Goal: Information Seeking & Learning: Learn about a topic

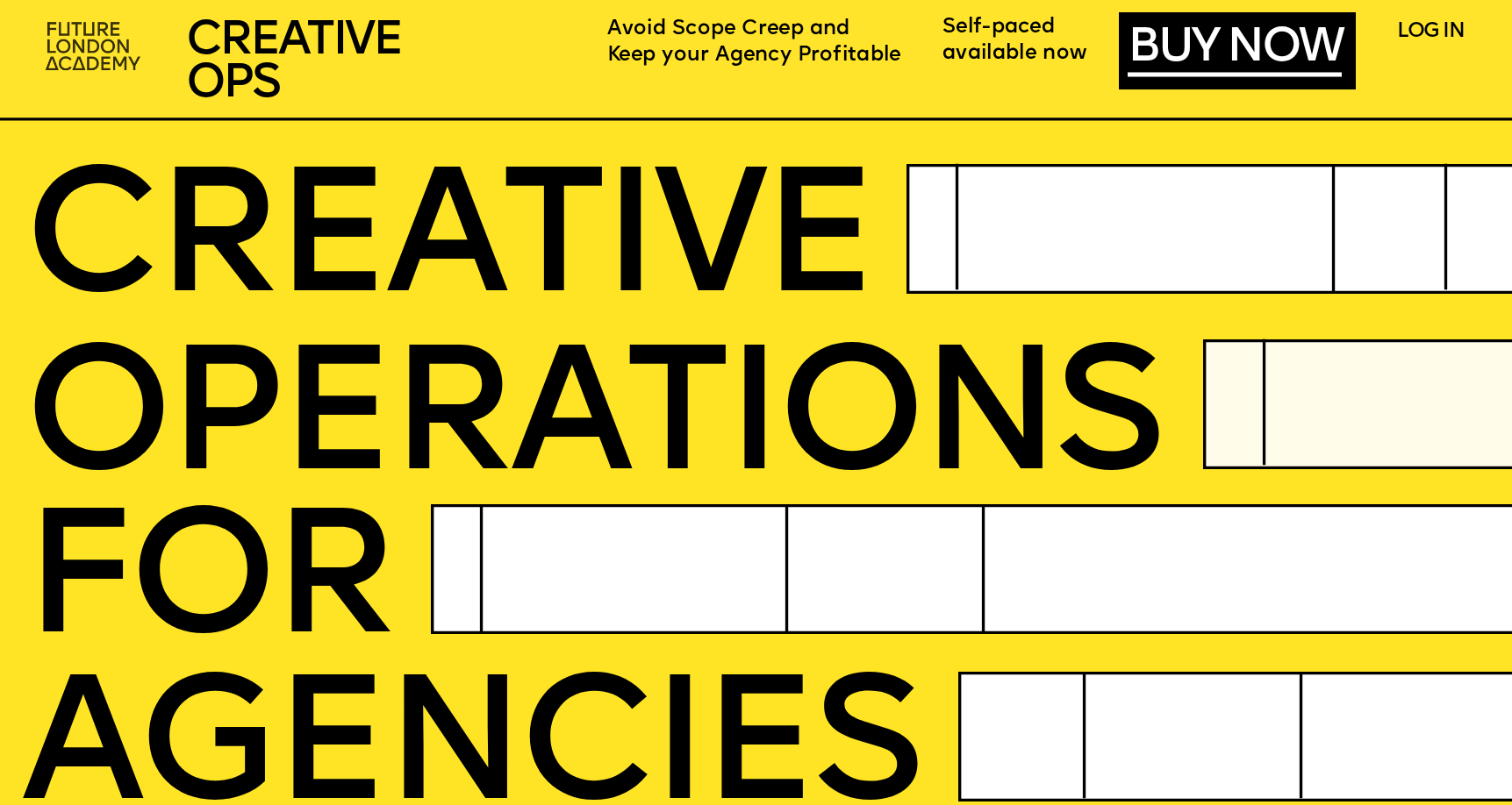
click at [60, 55] on img at bounding box center [95, 48] width 116 height 69
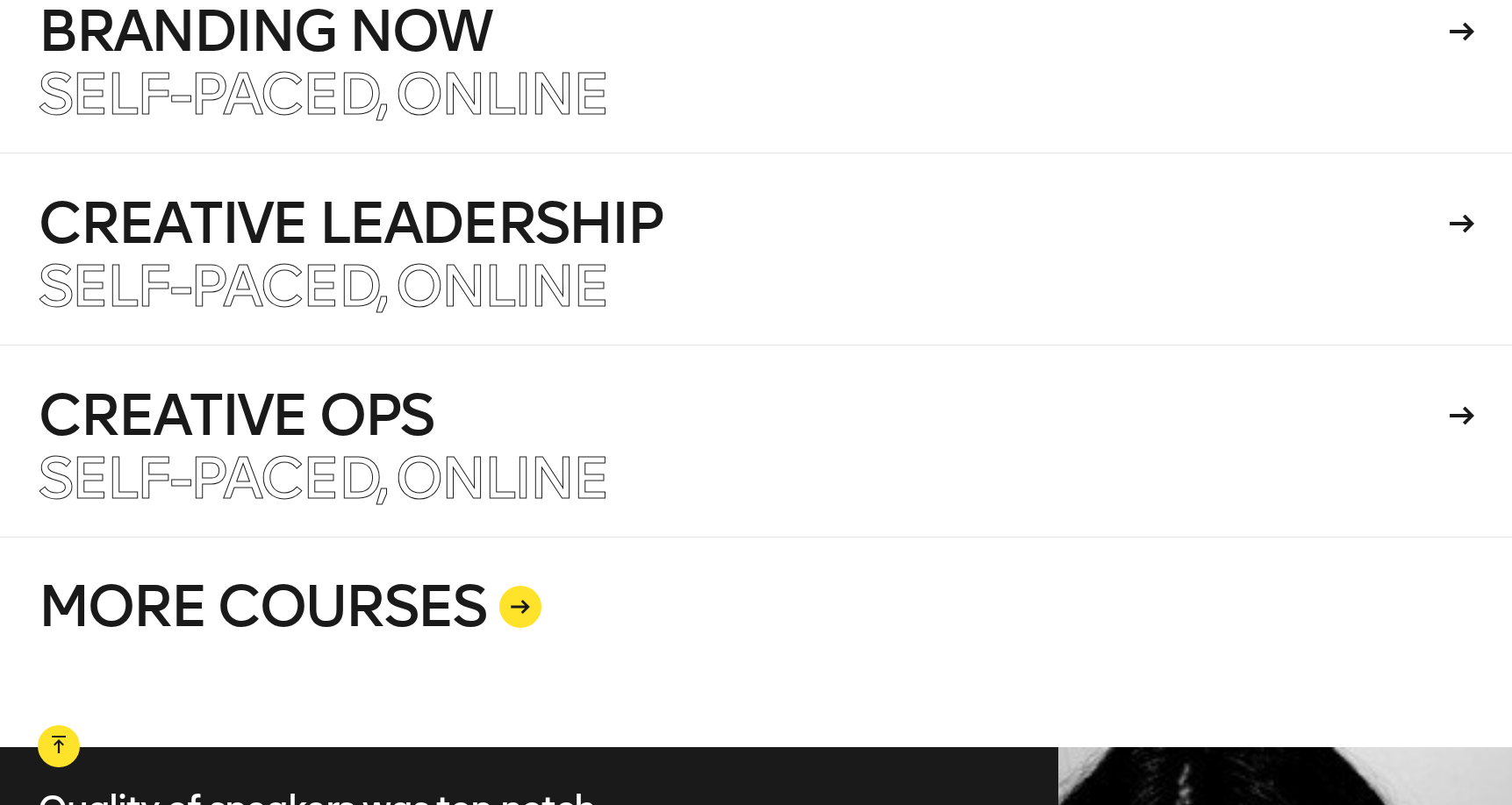
scroll to position [4321, 0]
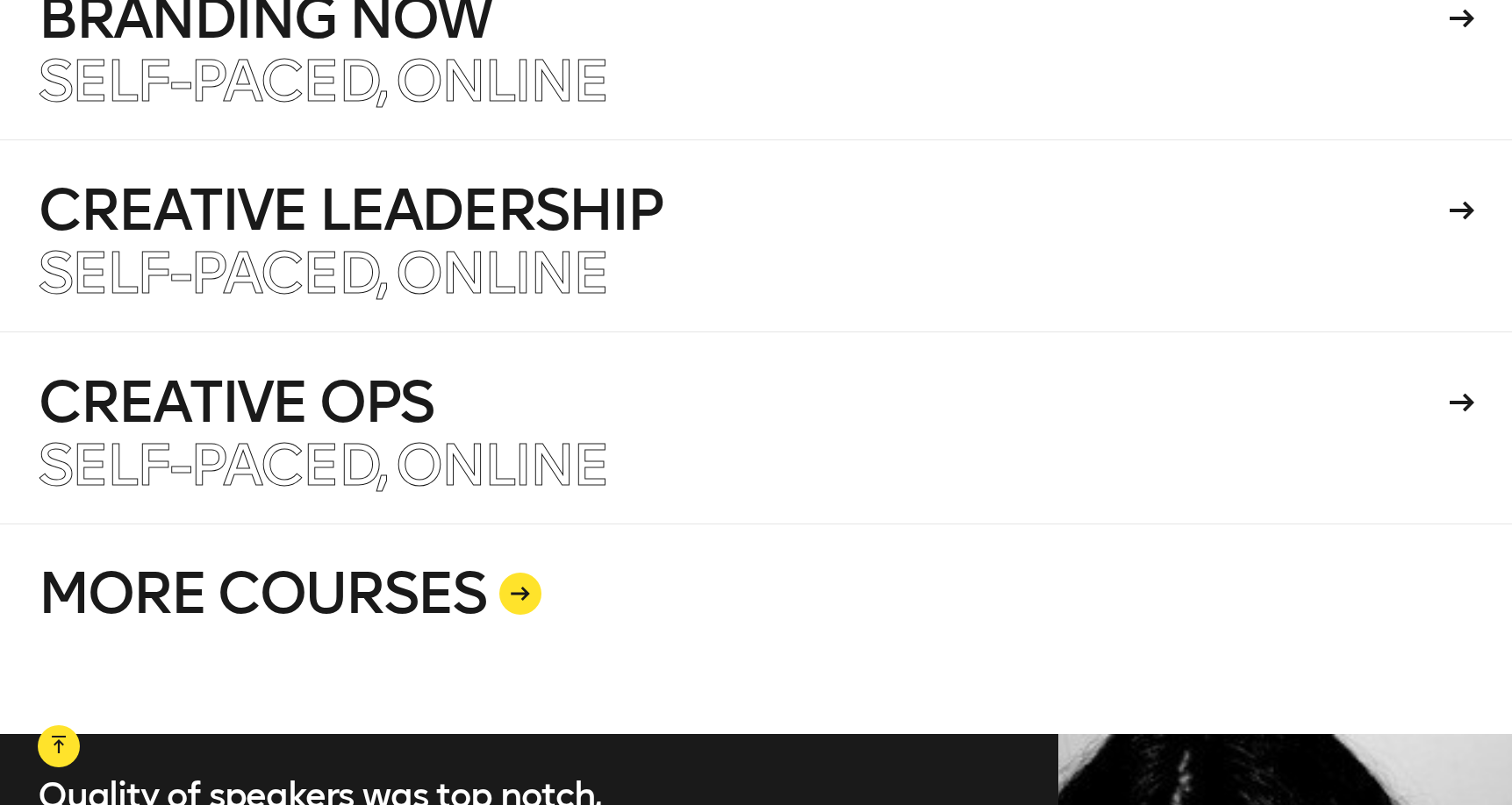
click at [942, 567] on link "MORE COURSES" at bounding box center [756, 629] width 1436 height 211
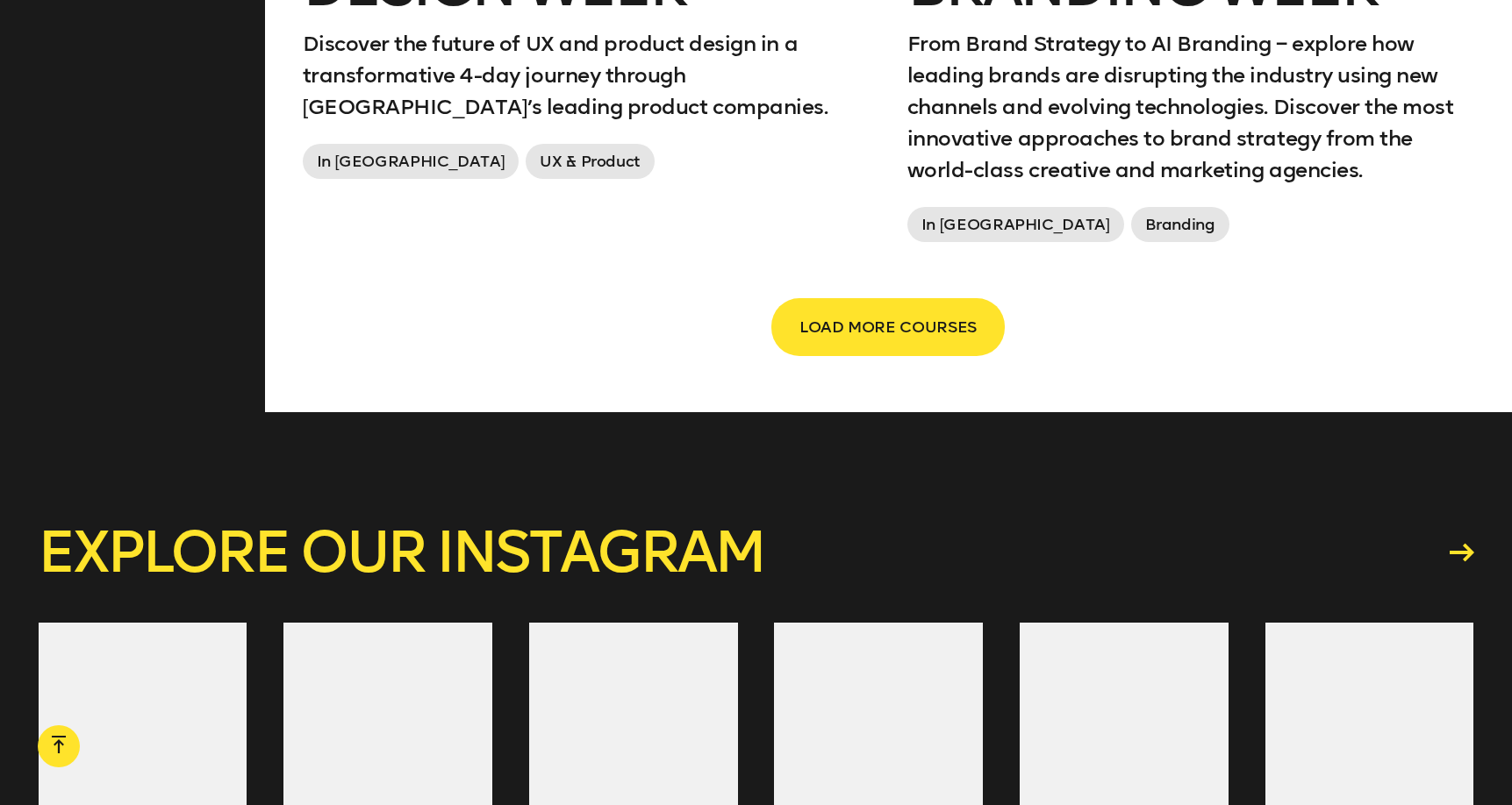
scroll to position [3288, 0]
